Goal: Task Accomplishment & Management: Manage account settings

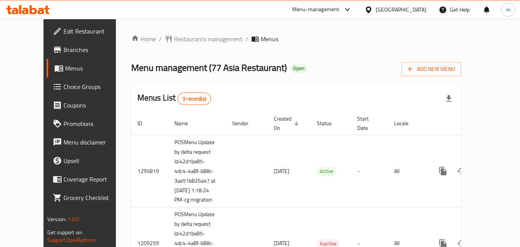
click at [331, 7] on div "Menu-management" at bounding box center [315, 9] width 47 height 9
click at [271, 63] on div "Restaurant-Management" at bounding box center [274, 67] width 60 height 8
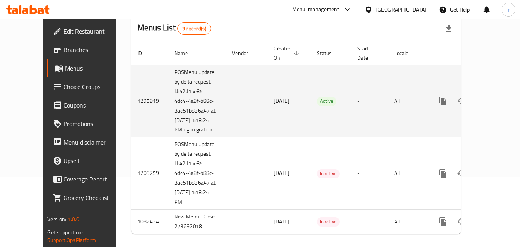
scroll to position [32, 0]
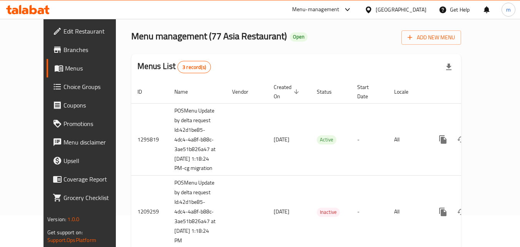
click at [317, 9] on div "Menu-management" at bounding box center [315, 9] width 47 height 9
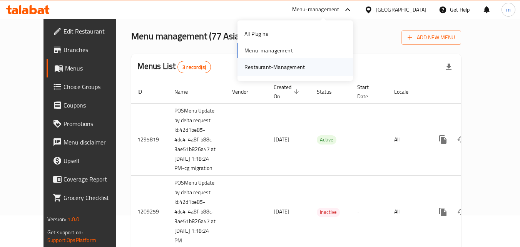
click at [267, 67] on div "Restaurant-Management" at bounding box center [274, 67] width 60 height 8
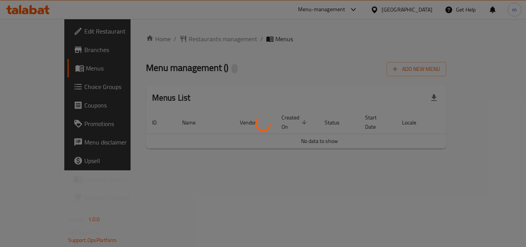
click at [320, 12] on div at bounding box center [263, 123] width 526 height 247
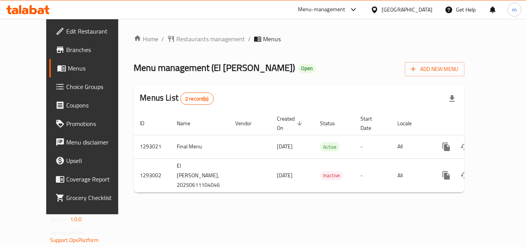
click at [321, 11] on div "Menu-management" at bounding box center [321, 9] width 47 height 9
click at [297, 67] on div "Restaurant-Management" at bounding box center [280, 67] width 60 height 8
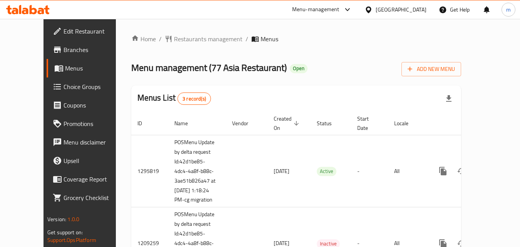
click at [325, 8] on div "Menu-management" at bounding box center [315, 9] width 47 height 9
click at [290, 70] on div "Restaurant-Management" at bounding box center [274, 67] width 60 height 8
click at [320, 3] on div "Menu-management" at bounding box center [322, 9] width 72 height 18
click at [310, 11] on div "Menu-management" at bounding box center [315, 9] width 47 height 9
click at [287, 65] on div "Restaurant-Management" at bounding box center [274, 67] width 60 height 8
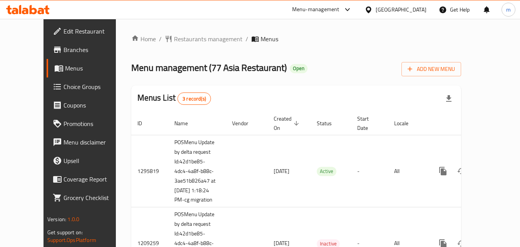
click at [332, 1] on div "Menu-management" at bounding box center [322, 9] width 72 height 18
click at [332, 7] on div "Menu-management" at bounding box center [315, 9] width 47 height 9
click at [265, 63] on div "Restaurant-Management" at bounding box center [274, 67] width 60 height 8
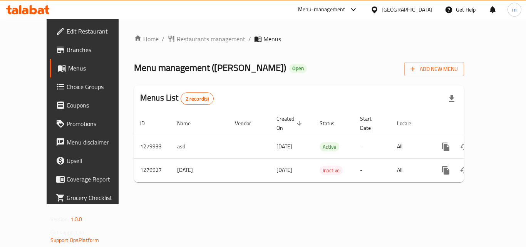
click at [364, 4] on div "Menu-management" at bounding box center [328, 9] width 72 height 18
click at [345, 9] on div "Menu-management" at bounding box center [321, 9] width 47 height 9
click at [315, 70] on div "Restaurant-Management" at bounding box center [317, 67] width 60 height 8
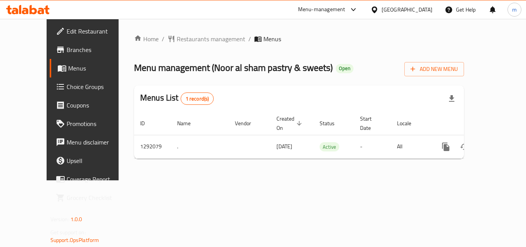
click at [312, 5] on div "Menu-management" at bounding box center [321, 9] width 47 height 9
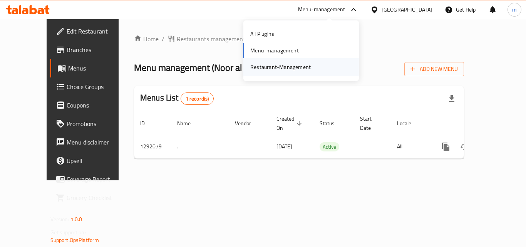
click at [285, 65] on div "Restaurant-Management" at bounding box center [280, 67] width 60 height 8
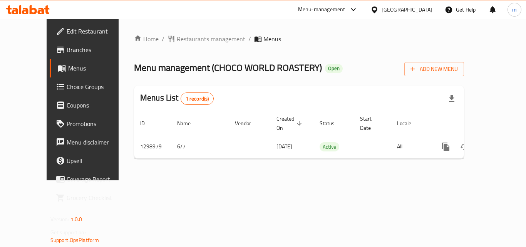
click at [316, 9] on div "Menu-management" at bounding box center [321, 9] width 47 height 9
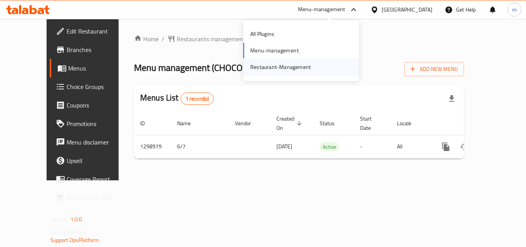
click at [295, 65] on div "Restaurant-Management" at bounding box center [280, 67] width 60 height 8
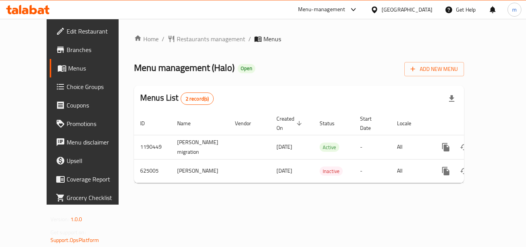
click at [344, 11] on div "Menu-management" at bounding box center [321, 9] width 47 height 9
click at [303, 67] on div "Restaurant-Management" at bounding box center [314, 67] width 60 height 8
click at [317, 5] on div "Menu-management" at bounding box center [321, 9] width 47 height 9
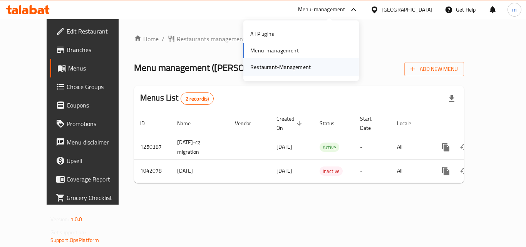
click at [264, 65] on div "Restaurant-Management" at bounding box center [280, 67] width 60 height 8
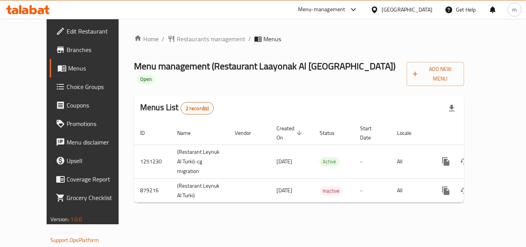
click at [345, 9] on div "Menu-management" at bounding box center [321, 9] width 47 height 9
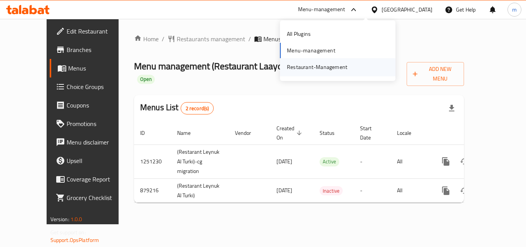
click at [297, 64] on div "Restaurant-Management" at bounding box center [317, 67] width 60 height 8
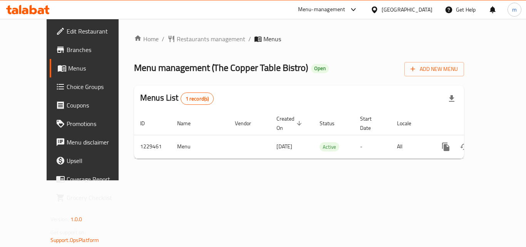
click at [331, 7] on div "Menu-management" at bounding box center [321, 9] width 47 height 9
click at [302, 68] on div "Restaurant-Management" at bounding box center [280, 67] width 60 height 8
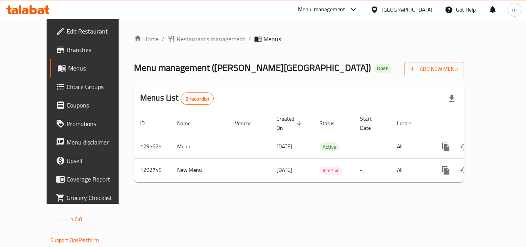
click at [312, 6] on div "Menu-management" at bounding box center [321, 9] width 47 height 9
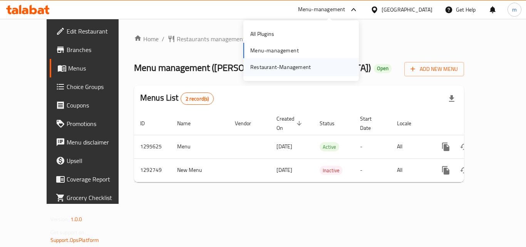
click at [282, 66] on div "Restaurant-Management" at bounding box center [280, 67] width 60 height 8
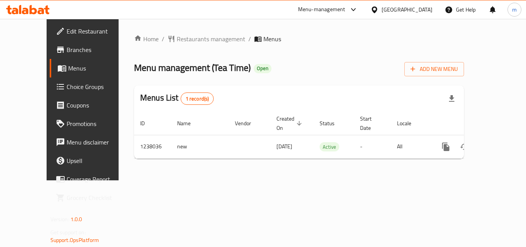
click at [315, 8] on div "Menu-management" at bounding box center [321, 9] width 47 height 9
click at [278, 64] on div "Restaurant-Management" at bounding box center [280, 67] width 60 height 8
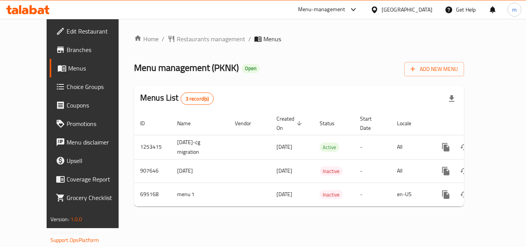
click at [307, 7] on div "Menu-management" at bounding box center [321, 9] width 47 height 9
click at [304, 60] on div "Restaurant-Management" at bounding box center [280, 67] width 73 height 18
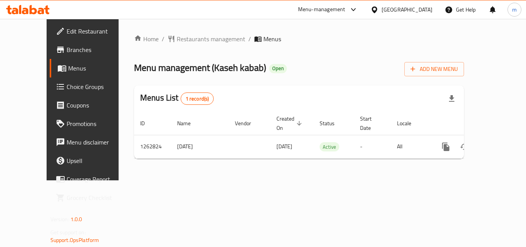
click at [316, 6] on div "Menu-management" at bounding box center [321, 9] width 47 height 9
click at [275, 62] on div "Restaurant-Management" at bounding box center [280, 67] width 73 height 18
